Goal: Task Accomplishment & Management: Manage account settings

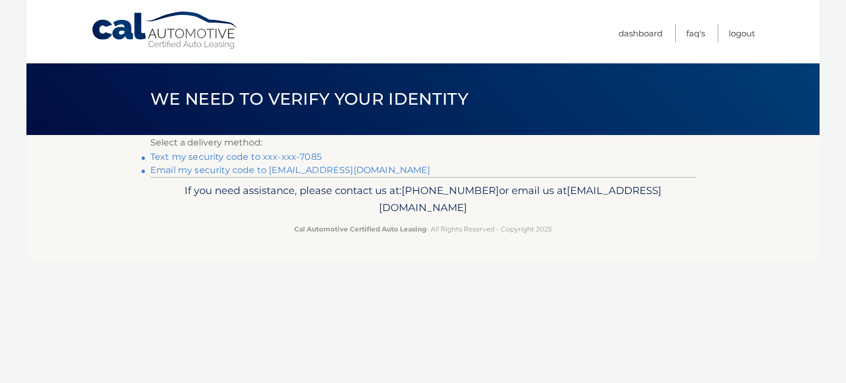
click at [204, 156] on link "Text my security code to xxx-xxx-7085" at bounding box center [235, 157] width 171 height 10
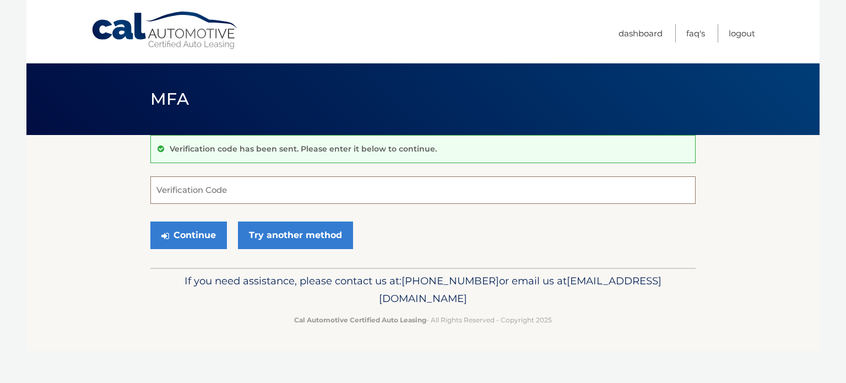
click at [207, 192] on input "Verification Code" at bounding box center [423, 190] width 546 height 28
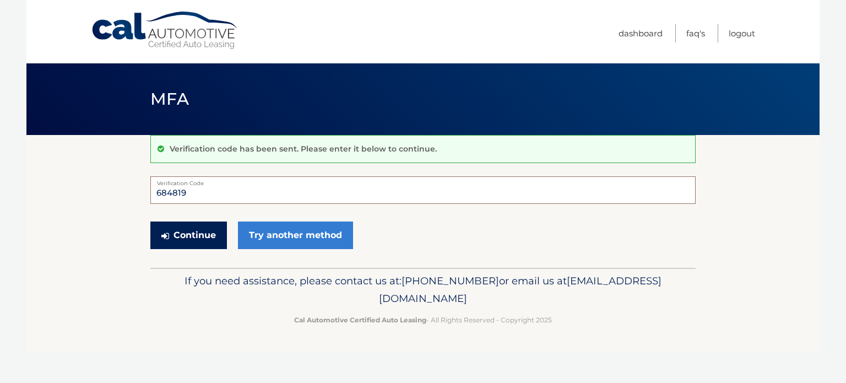
type input "684819"
click at [185, 235] on button "Continue" at bounding box center [188, 236] width 77 height 28
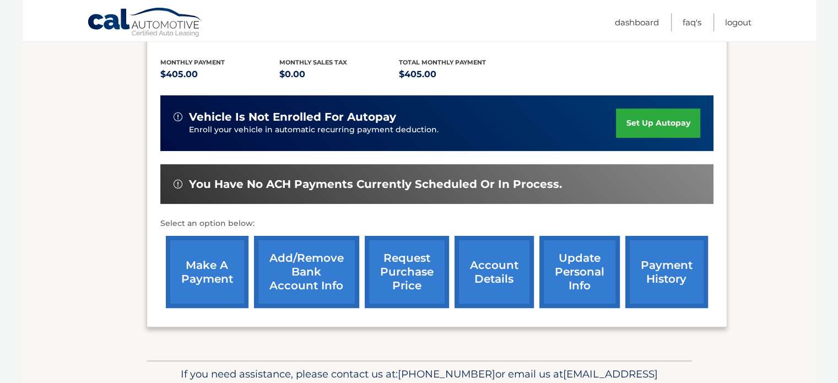
scroll to position [240, 0]
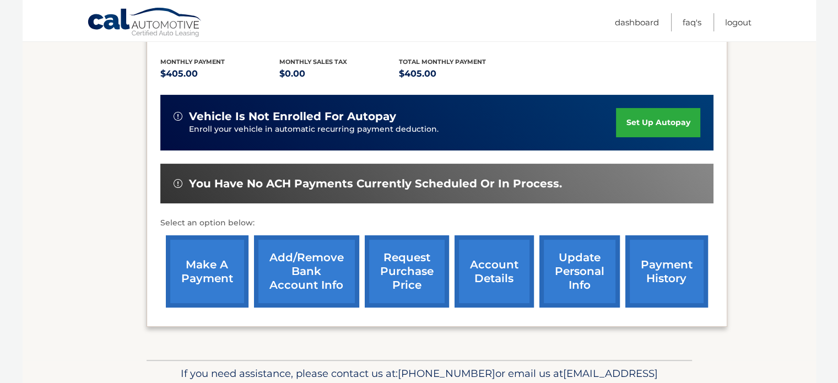
click at [205, 243] on link "make a payment" at bounding box center [207, 271] width 83 height 72
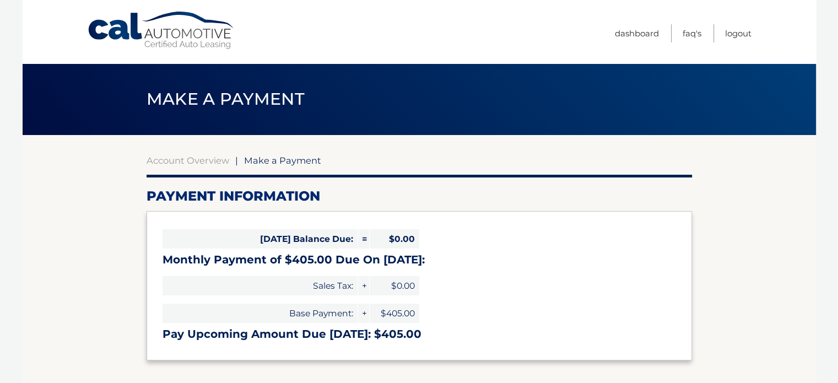
select select "MDg1NjI4ZDUtMWQzMy00ODY2LTkxMjgtMjI2ZDczMmRmNzE4"
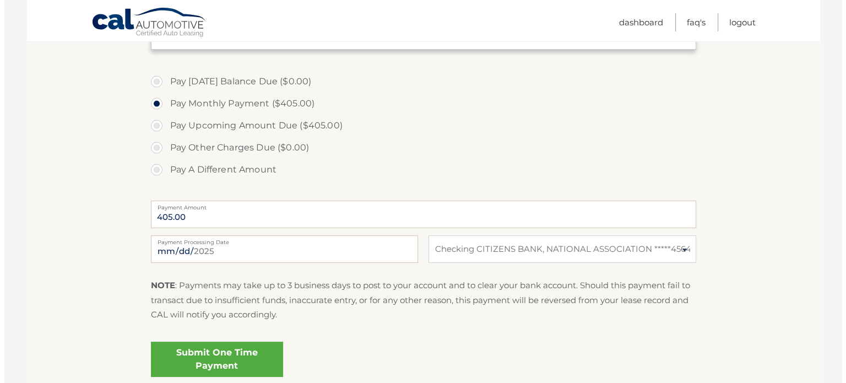
scroll to position [315, 0]
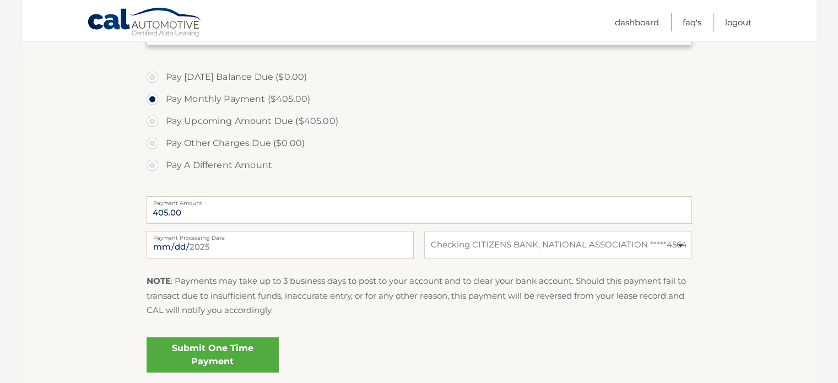
click at [216, 349] on link "Submit One Time Payment" at bounding box center [213, 354] width 132 height 35
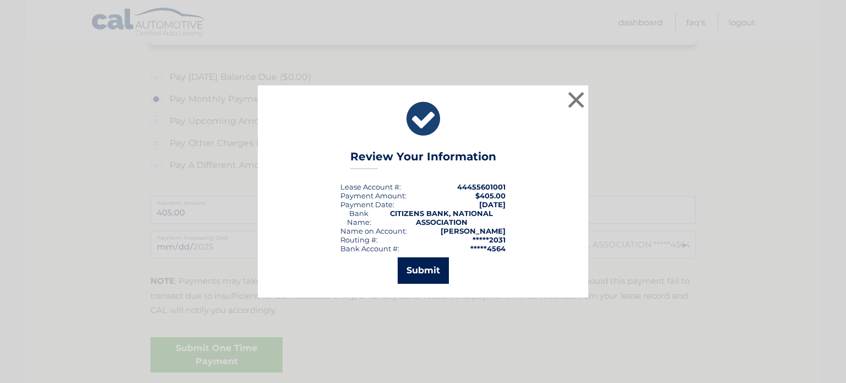
click at [423, 264] on button "Submit" at bounding box center [423, 270] width 51 height 26
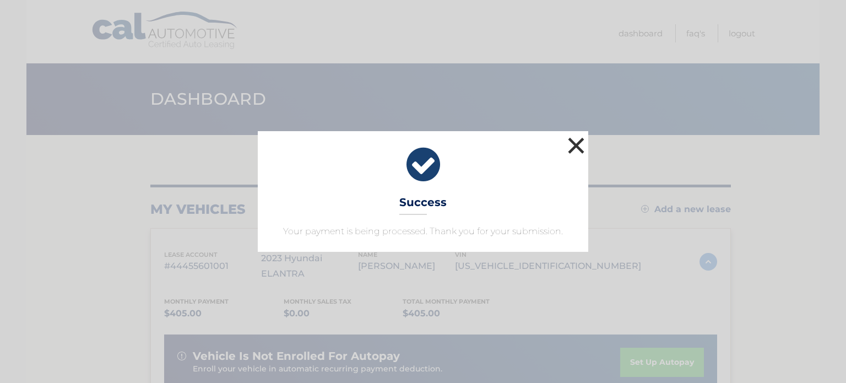
click at [575, 145] on button "×" at bounding box center [576, 145] width 22 height 22
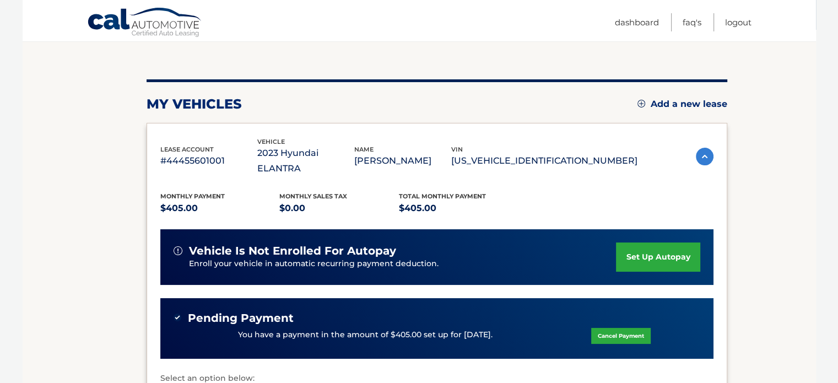
scroll to position [106, 0]
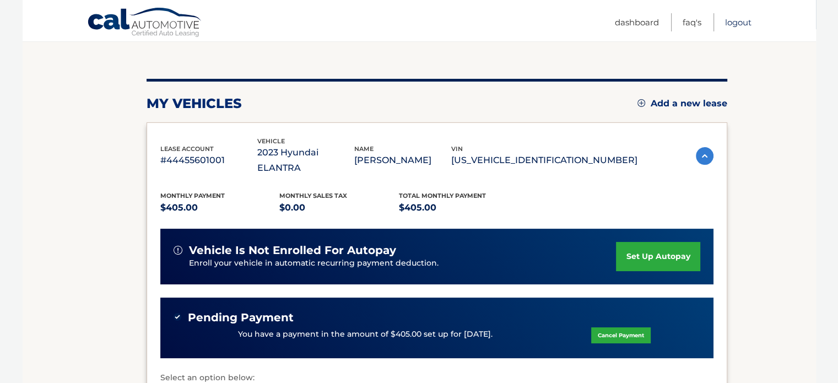
click at [737, 19] on link "Logout" at bounding box center [738, 22] width 26 height 18
